Goal: Task Accomplishment & Management: Use online tool/utility

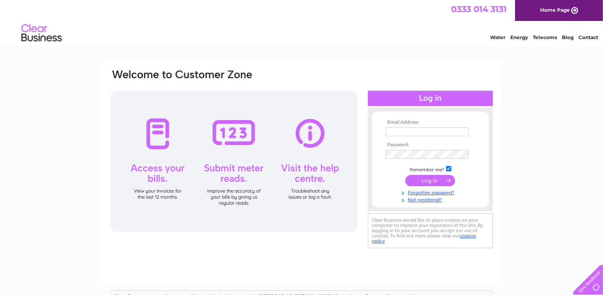
type input "[EMAIL_ADDRESS][DOMAIN_NAME]"
click at [429, 178] on input "submit" at bounding box center [431, 180] width 50 height 11
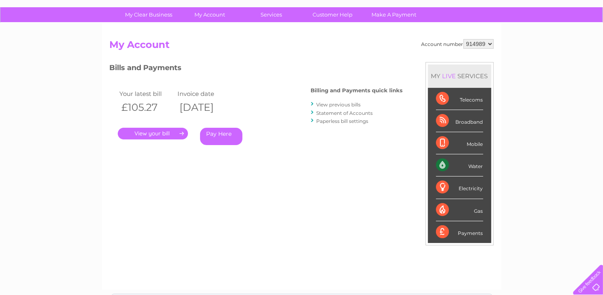
scroll to position [51, 0]
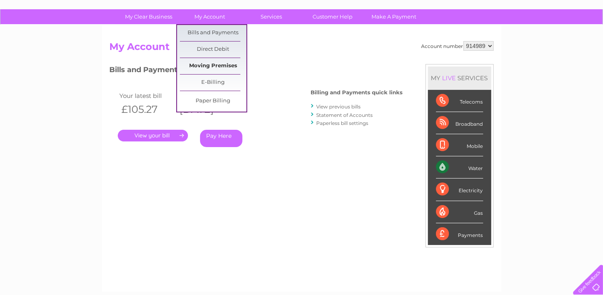
click at [213, 63] on link "Moving Premises" at bounding box center [213, 66] width 67 height 16
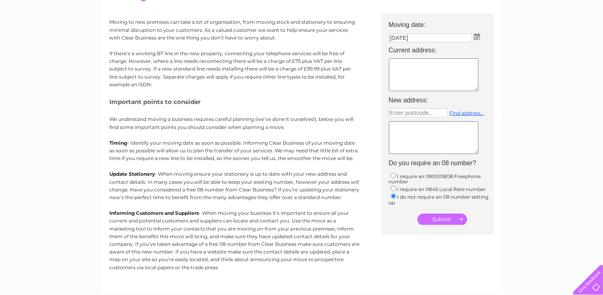
scroll to position [102, 0]
